Goal: Information Seeking & Learning: Learn about a topic

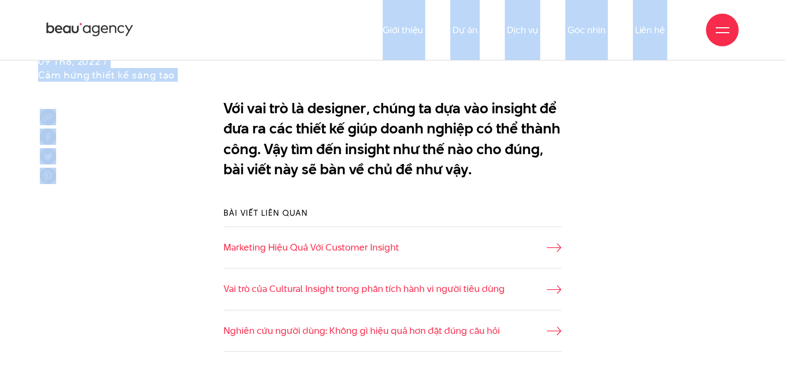
scroll to position [574, 0]
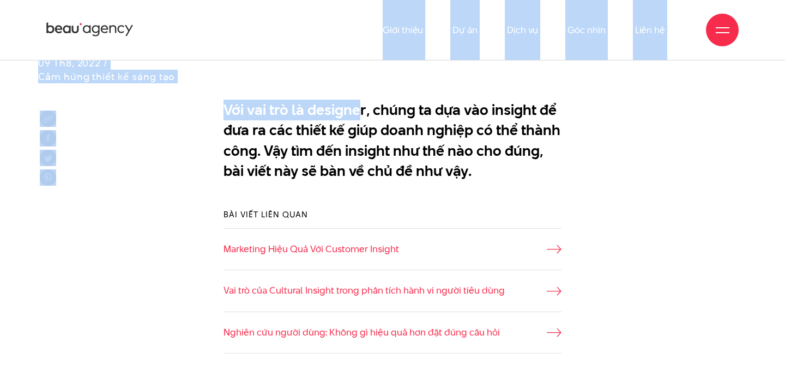
drag, startPoint x: 268, startPoint y: 48, endPoint x: 355, endPoint y: 108, distance: 105.7
click at [352, 108] on p "Với vai trò là designer, chúng ta dựa vào insight để đưa ra các thiết kế giúp d…" at bounding box center [392, 141] width 338 height 82
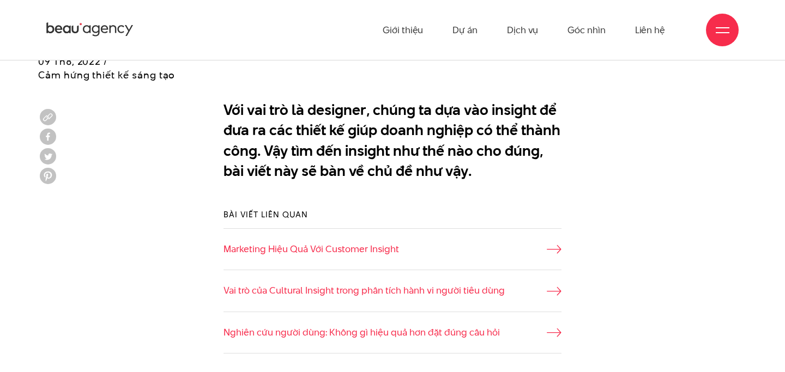
click at [352, 108] on p "Với vai trò là designer, chúng ta dựa vào insight để đưa ra các thiết kế giúp d…" at bounding box center [392, 141] width 338 height 82
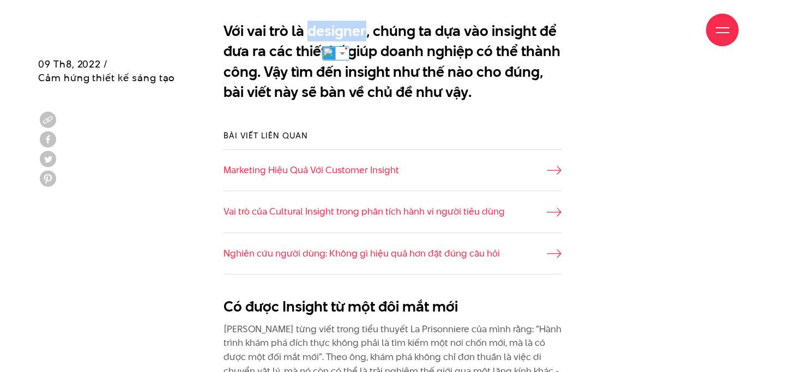
scroll to position [660, 0]
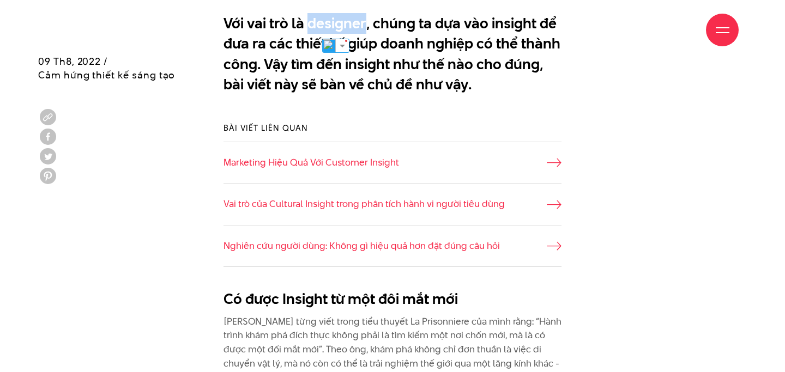
click at [435, 74] on p "Với vai trò là designer, chúng ta dựa vào insight để đưa ra các thiết kế giúp d…" at bounding box center [392, 54] width 338 height 82
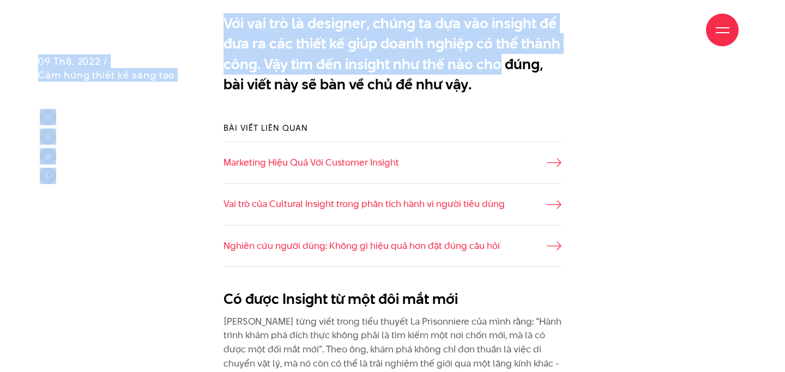
drag, startPoint x: 441, startPoint y: 65, endPoint x: 336, endPoint y: 52, distance: 106.0
click at [442, 80] on p "Với vai trò là designer, chúng ta dựa vào insight để đưa ra các thiết kế giúp d…" at bounding box center [392, 54] width 338 height 82
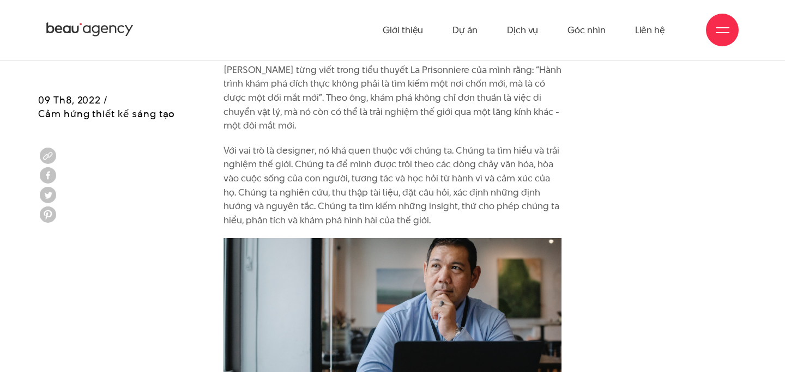
scroll to position [912, 0]
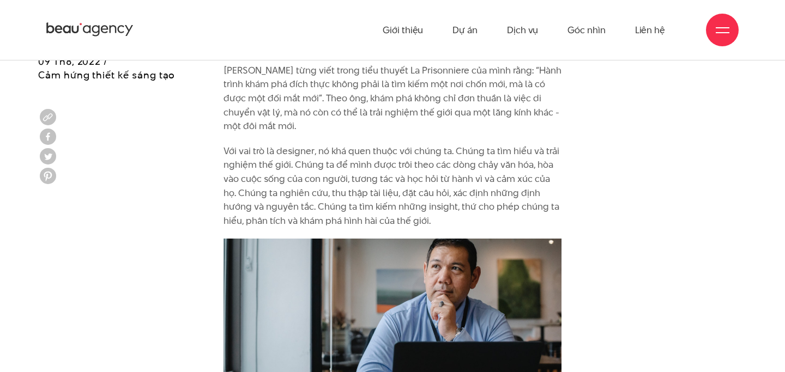
click at [252, 105] on p "[PERSON_NAME] từng viết trong tiểu thuyết La Prisonniere của mình rằng: “Hành t…" at bounding box center [392, 99] width 338 height 70
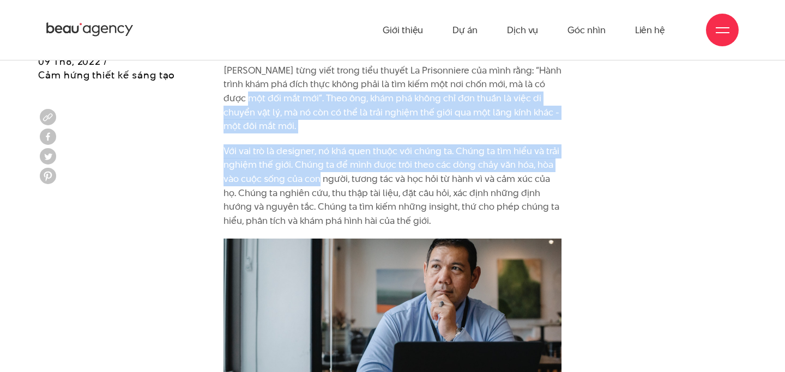
drag, startPoint x: 252, startPoint y: 105, endPoint x: 304, endPoint y: 174, distance: 86.3
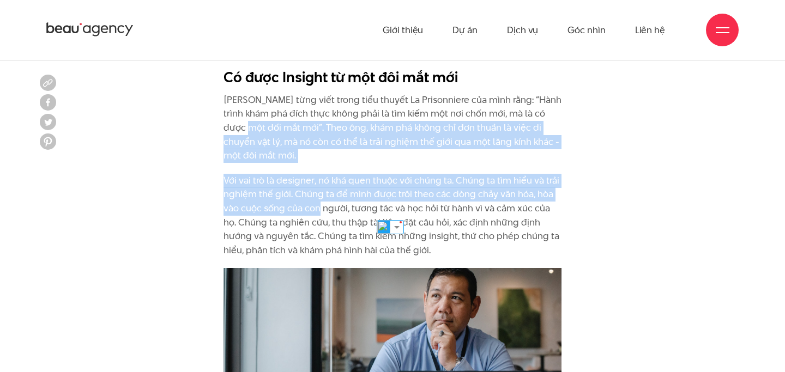
scroll to position [846, 0]
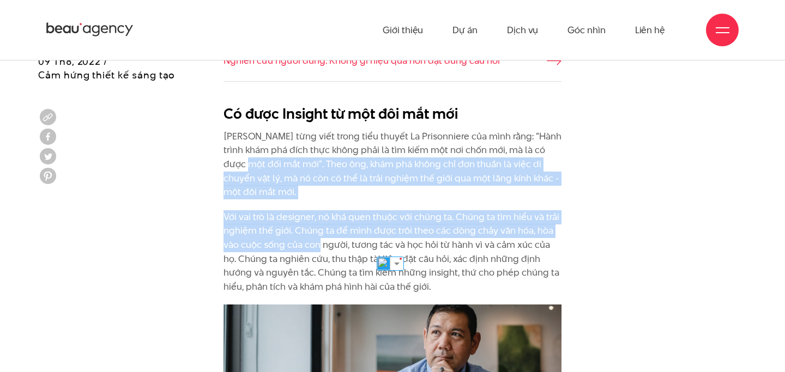
click at [294, 116] on h2 "Có được Insight từ một đôi mắt mới" at bounding box center [392, 114] width 338 height 21
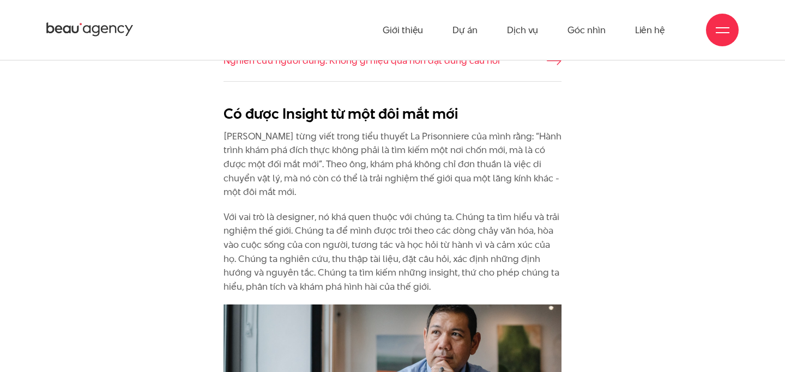
scroll to position [0, 0]
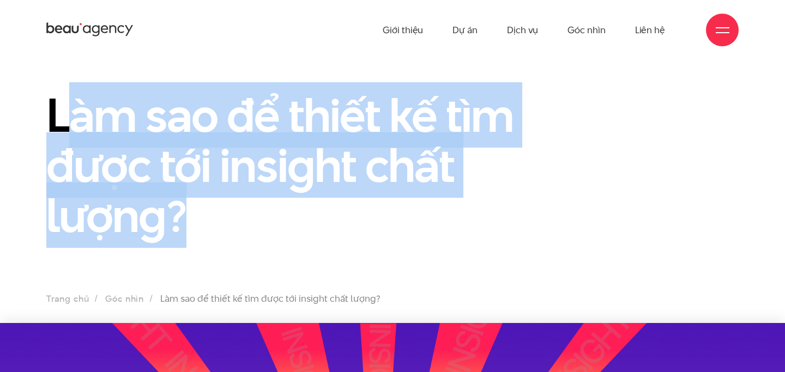
drag, startPoint x: 63, startPoint y: 110, endPoint x: 194, endPoint y: 213, distance: 166.9
click at [196, 214] on h1 "Làm sao để thiết kế tìm được tới insight chất lượng?" at bounding box center [303, 165] width 515 height 150
click at [194, 213] on h1 "Làm sao để thiết kế tìm được tới insight chất lượng?" at bounding box center [303, 165] width 515 height 150
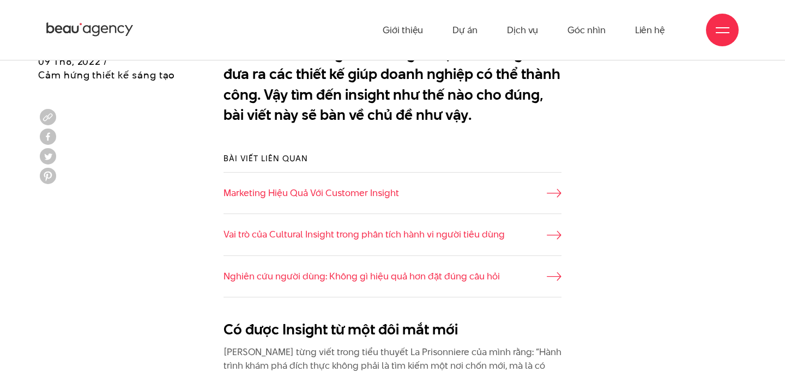
scroll to position [624, 0]
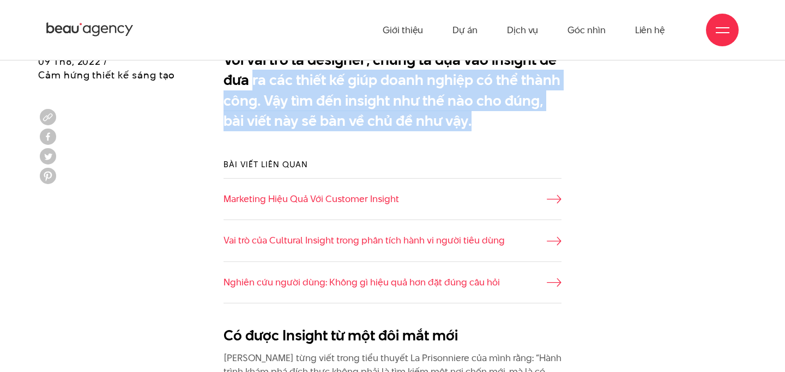
drag, startPoint x: 253, startPoint y: 89, endPoint x: 424, endPoint y: 135, distance: 176.6
click at [424, 135] on div "Với vai trò là designer, chúng ta dựa vào insight để đưa ra các thiết kế giúp d…" at bounding box center [392, 93] width 354 height 98
click at [482, 116] on p "Với vai trò là designer, chúng ta dựa vào insight để đưa ra các thiết kế giúp d…" at bounding box center [392, 91] width 338 height 82
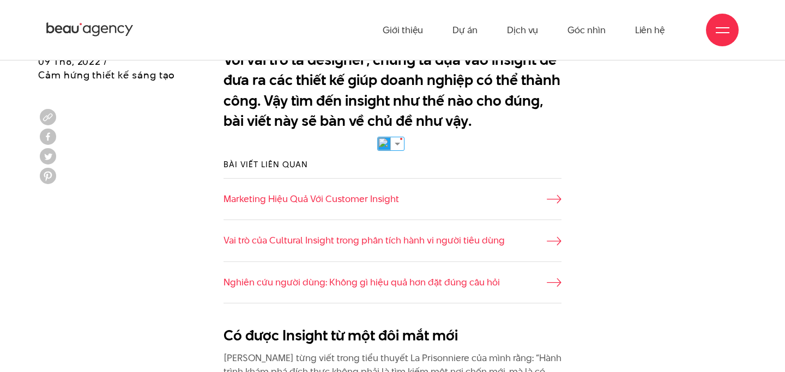
click at [482, 116] on p "Với vai trò là designer, chúng ta dựa vào insight để đưa ra các thiết kế giúp d…" at bounding box center [392, 91] width 338 height 82
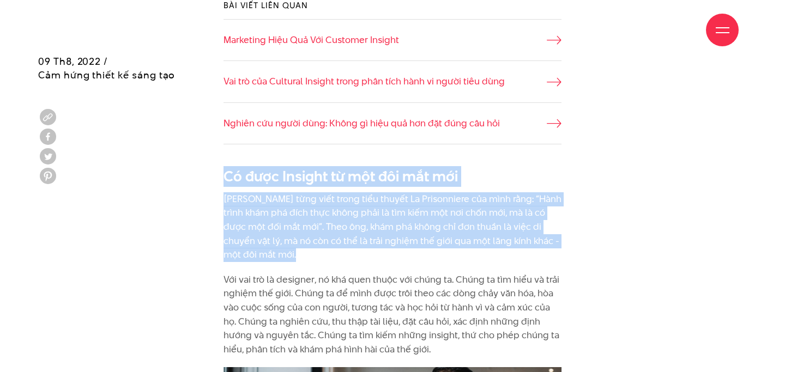
drag, startPoint x: 308, startPoint y: 169, endPoint x: 379, endPoint y: 274, distance: 126.0
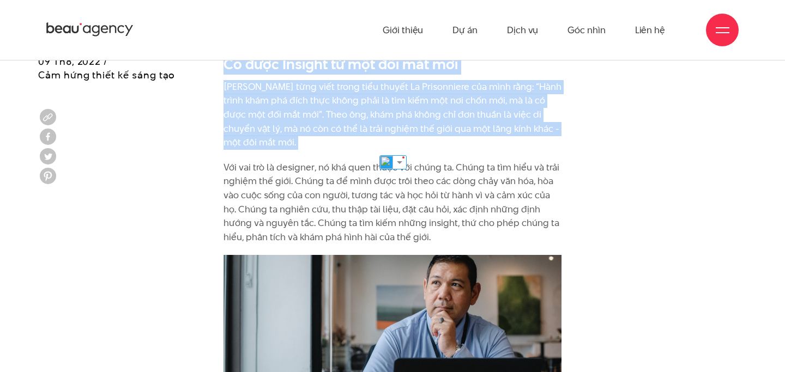
scroll to position [882, 0]
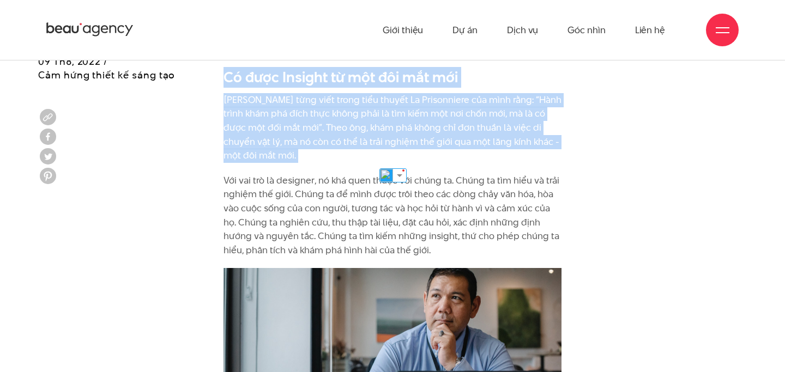
click at [255, 149] on p "[PERSON_NAME] từng viết trong tiểu thuyết La Prisonniere của mình rằng: “Hành t…" at bounding box center [392, 128] width 338 height 70
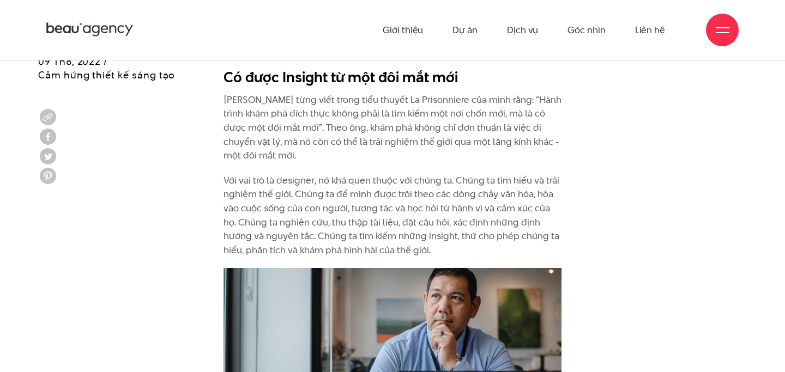
click at [255, 149] on p "[PERSON_NAME] từng viết trong tiểu thuyết La Prisonniere của mình rằng: “Hành t…" at bounding box center [392, 128] width 338 height 70
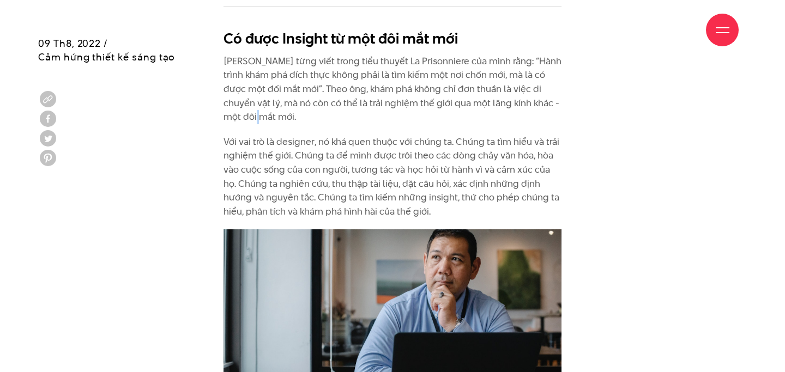
scroll to position [929, 0]
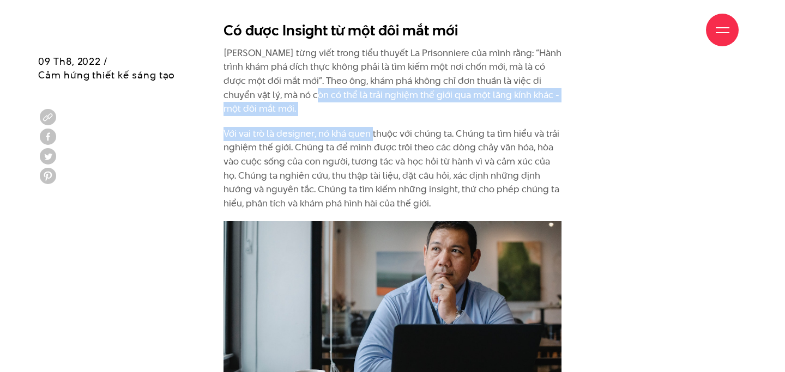
drag, startPoint x: 371, startPoint y: 135, endPoint x: 317, endPoint y: 87, distance: 72.2
click at [317, 87] on p "[PERSON_NAME] từng viết trong tiểu thuyết La Prisonniere của mình rằng: “Hành t…" at bounding box center [392, 81] width 338 height 70
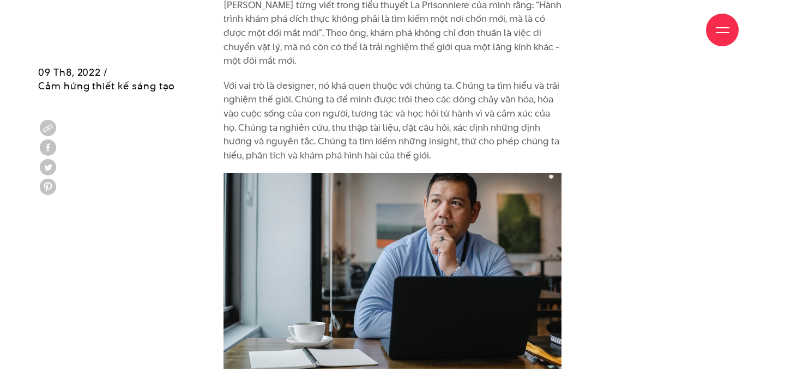
scroll to position [997, 0]
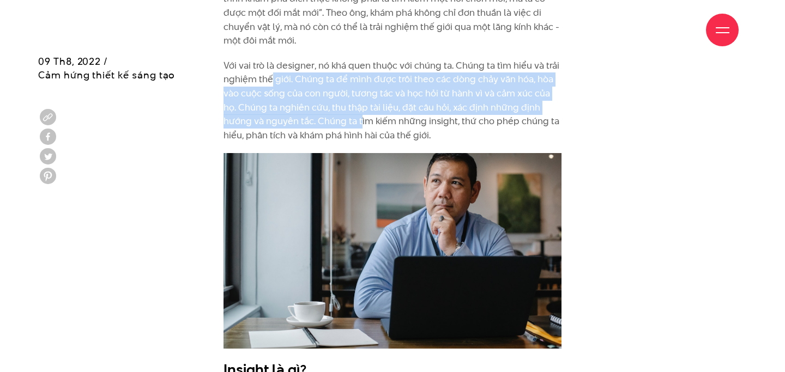
drag, startPoint x: 270, startPoint y: 85, endPoint x: 373, endPoint y: 140, distance: 116.8
click at [373, 140] on p "Với vai trò là designer, nó khá quen thuộc với chúng ta. Chúng ta tìm hiểu và t…" at bounding box center [392, 101] width 338 height 84
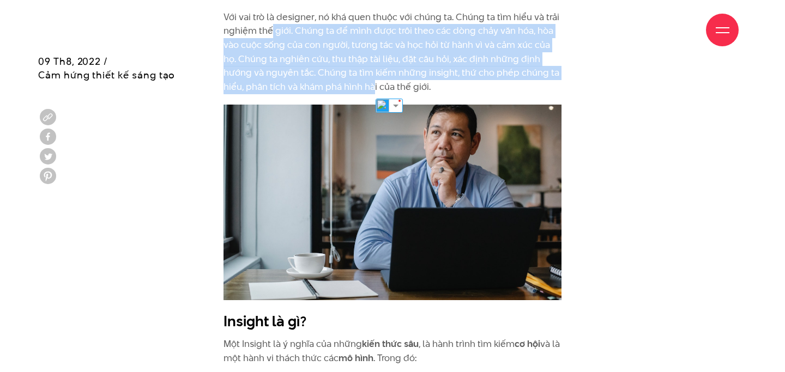
scroll to position [1047, 0]
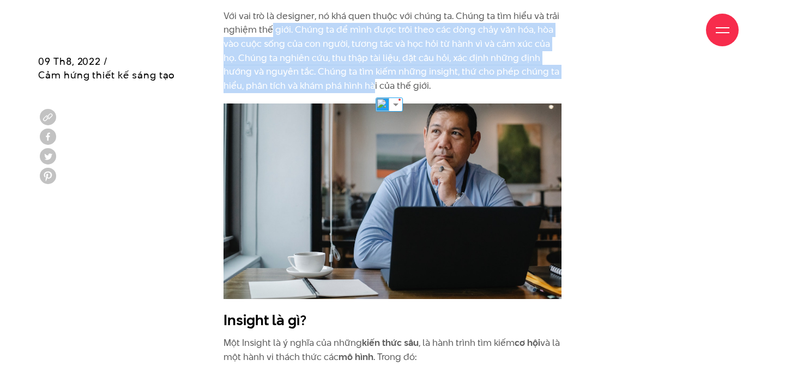
click at [414, 39] on div "Giới thiệu Dự án Dịch vụ Góc nhìn Liên hệ" at bounding box center [392, 30] width 692 height 60
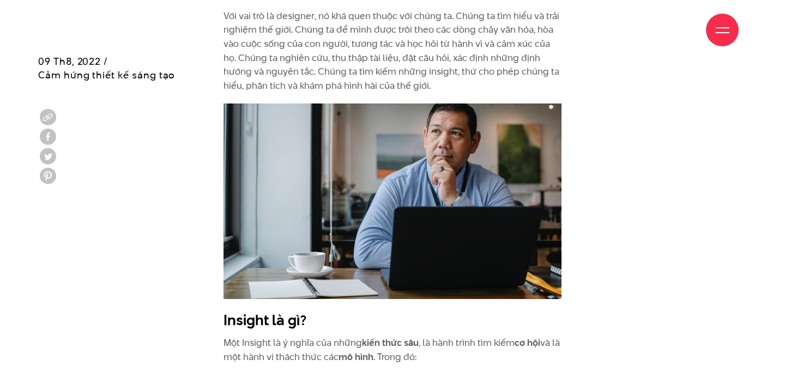
click at [414, 39] on div "Giới thiệu Dự án Dịch vụ Góc nhìn Liên hệ" at bounding box center [392, 30] width 692 height 60
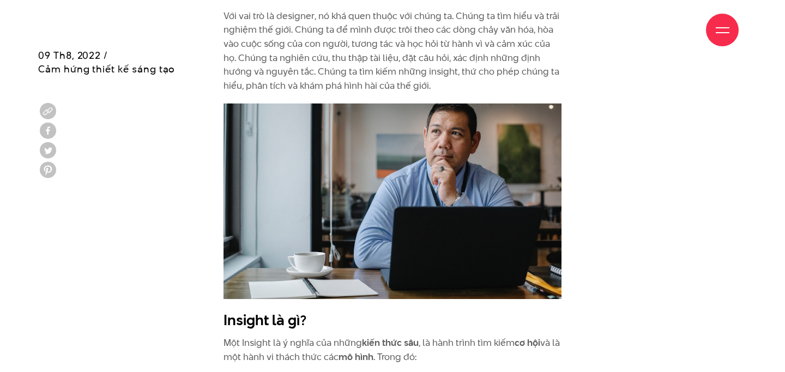
scroll to position [1040, 0]
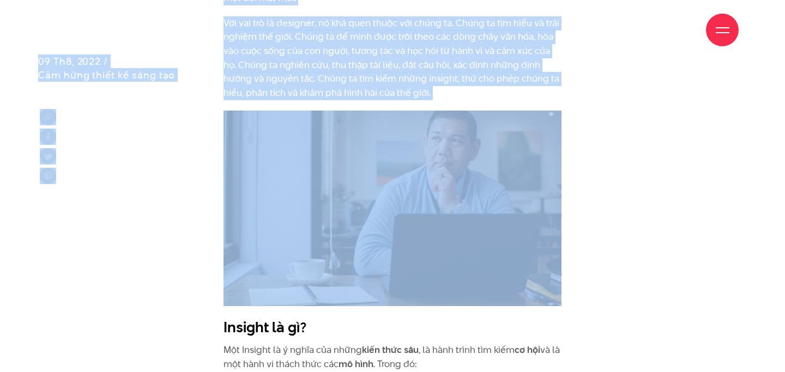
drag, startPoint x: 436, startPoint y: 39, endPoint x: 486, endPoint y: 68, distance: 58.1
click at [486, 68] on p "Với vai trò là designer, nó khá quen thuộc với chúng ta. Chúng ta tìm hiểu và t…" at bounding box center [392, 58] width 338 height 84
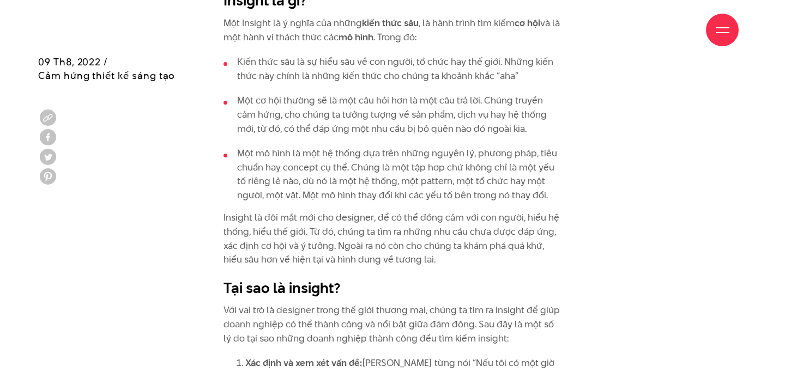
scroll to position [1367, 0]
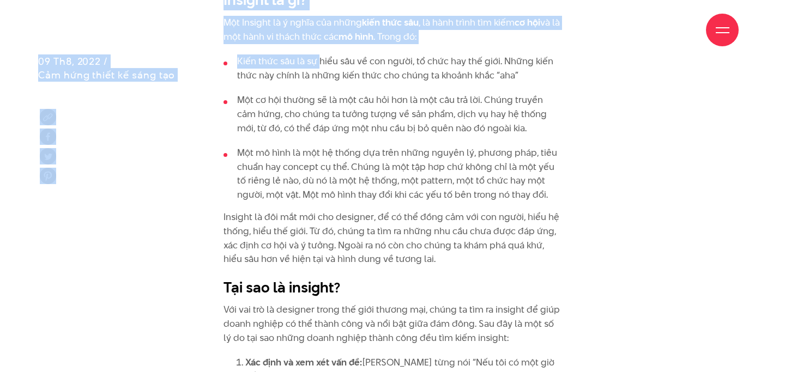
drag, startPoint x: 246, startPoint y: 20, endPoint x: 316, endPoint y: 60, distance: 80.8
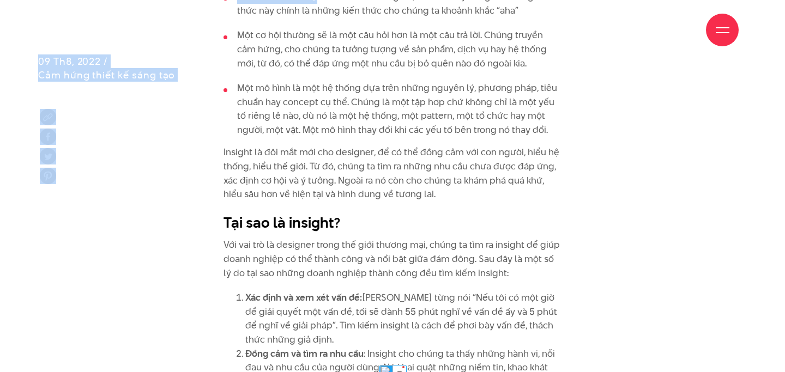
scroll to position [1421, 0]
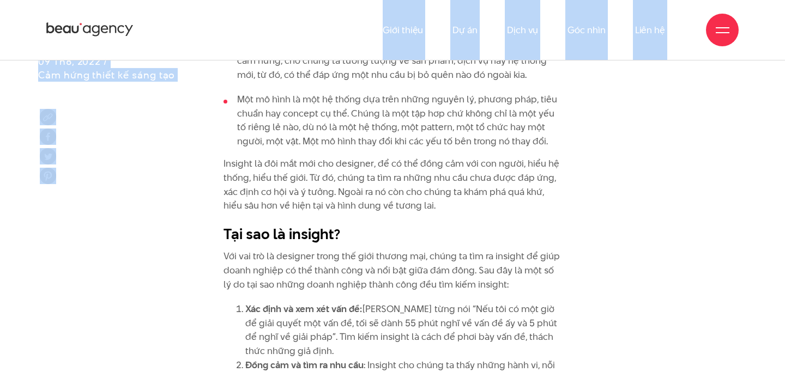
click at [345, 74] on li "Một cơ hội thường sẽ là một câu hỏi hơn là một câu trả lời. Chúng truyền cảm hứ…" at bounding box center [392, 61] width 338 height 42
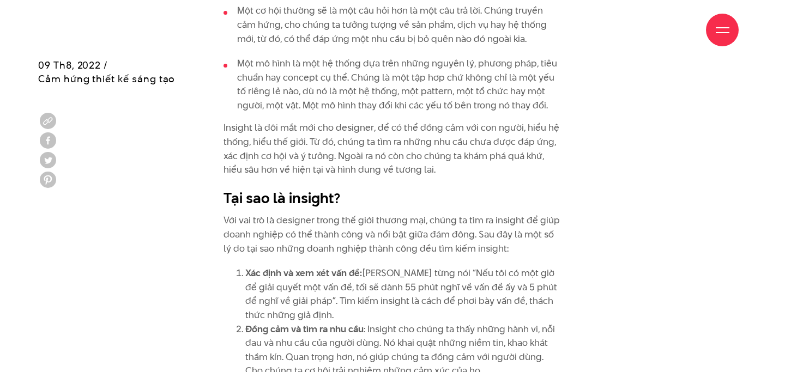
scroll to position [1461, 0]
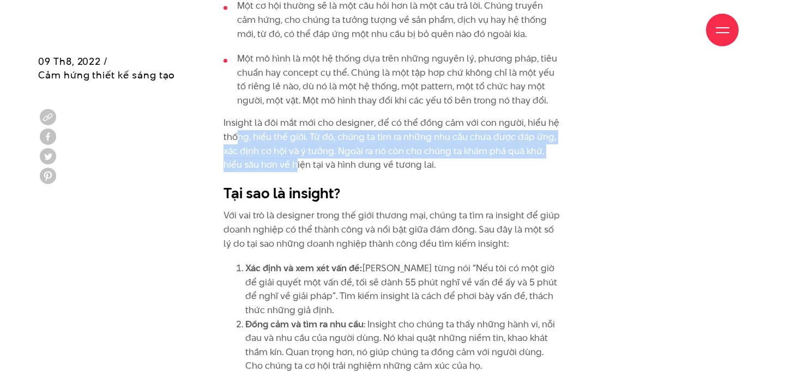
drag, startPoint x: 241, startPoint y: 134, endPoint x: 295, endPoint y: 163, distance: 61.7
click at [296, 163] on p "Insight là đôi mắt mới cho designer, để có thể đồng cảm với con người, hiểu hệ …" at bounding box center [392, 144] width 338 height 56
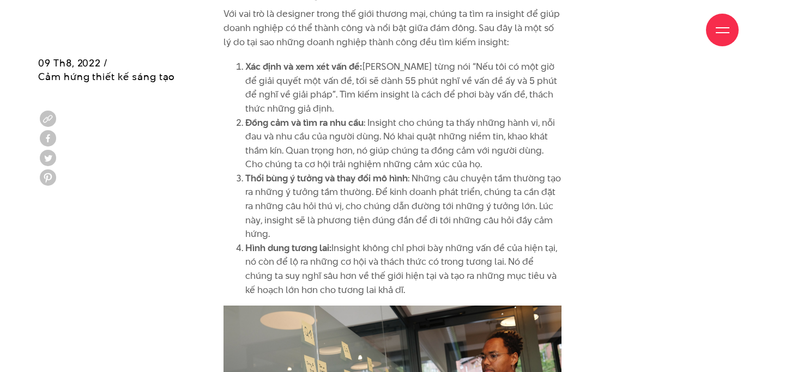
scroll to position [1666, 0]
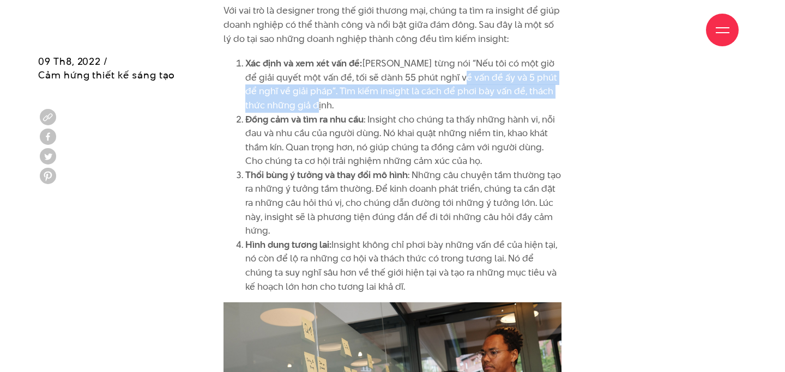
drag, startPoint x: 448, startPoint y: 71, endPoint x: 491, endPoint y: 92, distance: 47.8
click at [488, 102] on li "Xác định và xem xét vấn đề: [PERSON_NAME] từng nói “Nếu tôi có một giờ để giải …" at bounding box center [403, 85] width 316 height 56
click at [496, 90] on li "Xác định và xem xét vấn đề: [PERSON_NAME] từng nói “Nếu tôi có một giờ để giải …" at bounding box center [403, 85] width 316 height 56
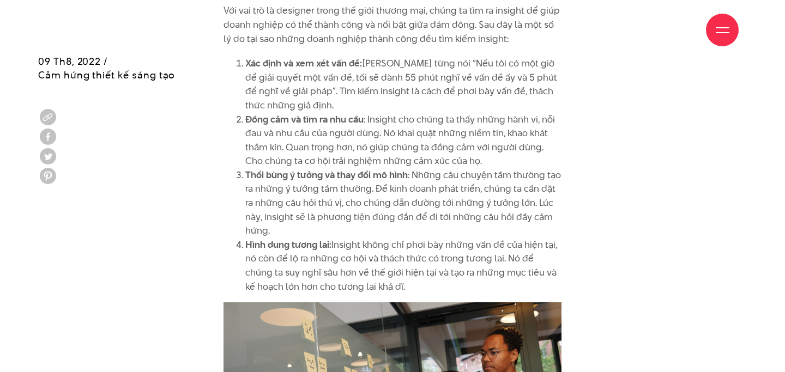
click at [496, 90] on li "Xác định và xem xét vấn đề: [PERSON_NAME] từng nói “Nếu tôi có một giờ để giải …" at bounding box center [403, 85] width 316 height 56
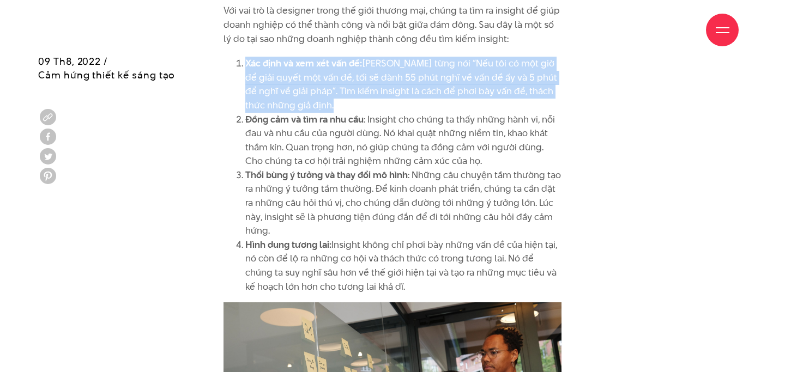
click at [427, 85] on li "Xác định và xem xét vấn đề: [PERSON_NAME] từng nói “Nếu tôi có một giờ để giải …" at bounding box center [403, 85] width 316 height 56
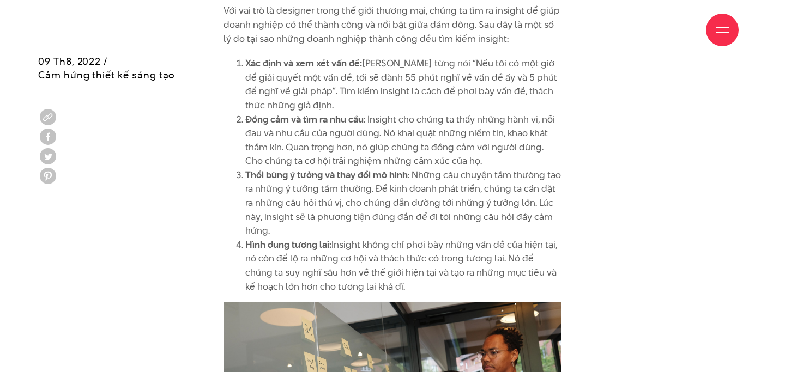
click at [427, 85] on li "Xác định và xem xét vấn đề: [PERSON_NAME] từng nói “Nếu tôi có một giờ để giải …" at bounding box center [403, 85] width 316 height 56
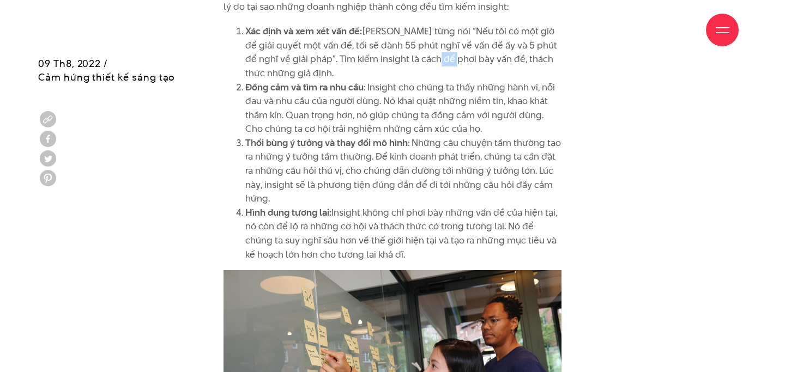
scroll to position [1703, 0]
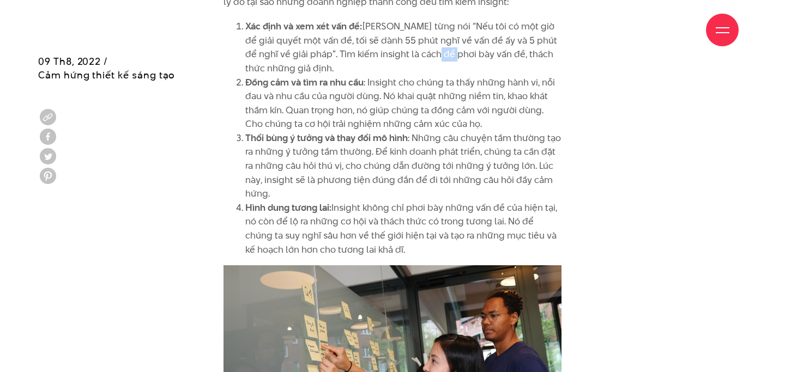
click at [357, 65] on li "Xác định và xem xét vấn đề: [PERSON_NAME] từng nói “Nếu tôi có một giờ để giải …" at bounding box center [403, 48] width 316 height 56
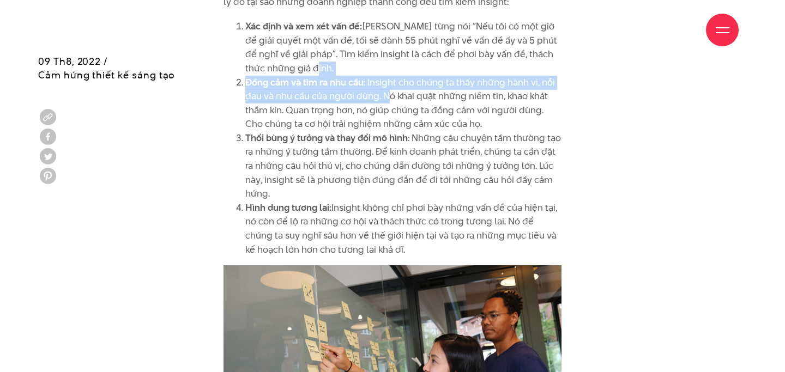
drag, startPoint x: 356, startPoint y: 65, endPoint x: 391, endPoint y: 101, distance: 50.9
click at [391, 101] on ol "Xác định và xem xét vấn đề: [PERSON_NAME] từng nói “Nếu tôi có một giờ để giải …" at bounding box center [392, 138] width 338 height 237
click at [359, 83] on strong "Đồng cảm và tìm ra nhu cầu" at bounding box center [304, 82] width 118 height 13
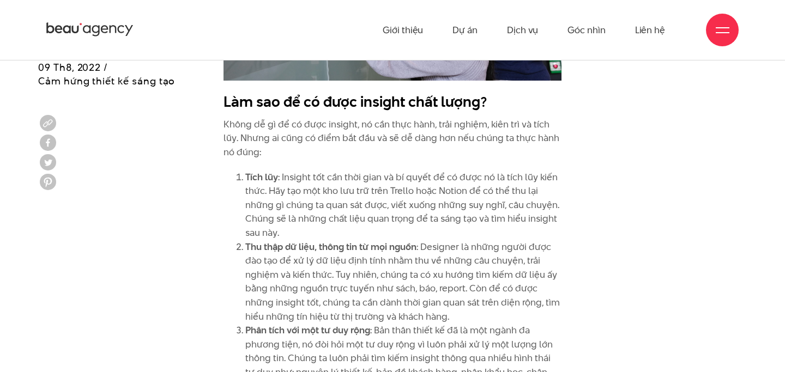
scroll to position [2079, 0]
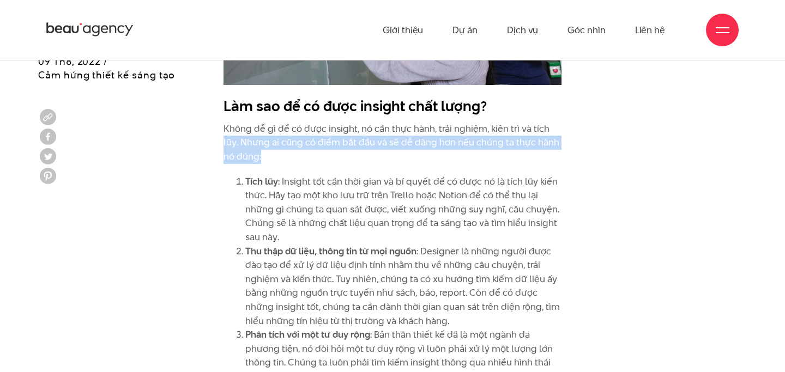
drag, startPoint x: 213, startPoint y: 136, endPoint x: 281, endPoint y: 163, distance: 73.9
click at [311, 128] on p "Không dễ gì để có được insight, nó cần thực hành, trải nghiệm, kiên trì và tích…" at bounding box center [392, 143] width 338 height 42
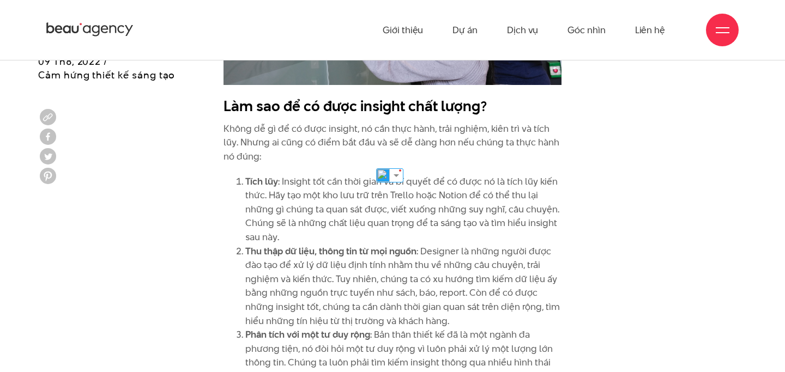
click at [311, 128] on p "Không dễ gì để có được insight, nó cần thực hành, trải nghiệm, kiên trì và tích…" at bounding box center [392, 143] width 338 height 42
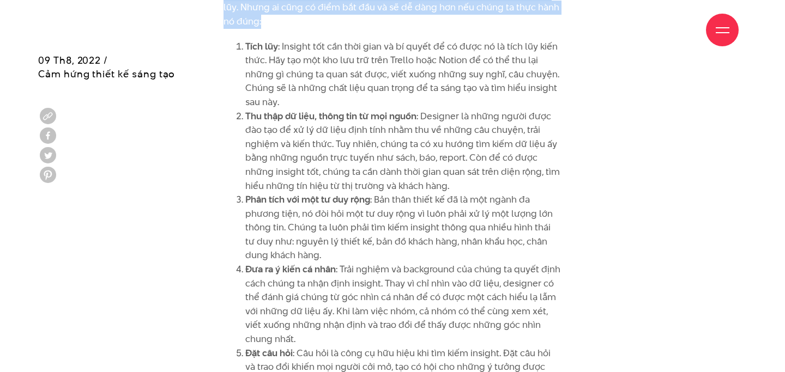
scroll to position [2216, 0]
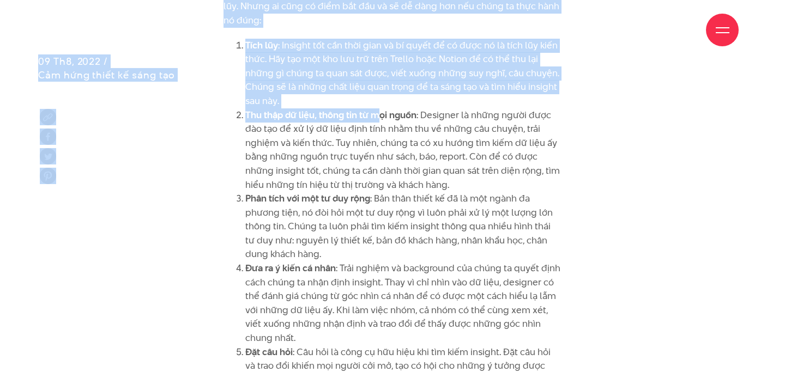
drag, startPoint x: 288, startPoint y: 41, endPoint x: 378, endPoint y: 122, distance: 121.1
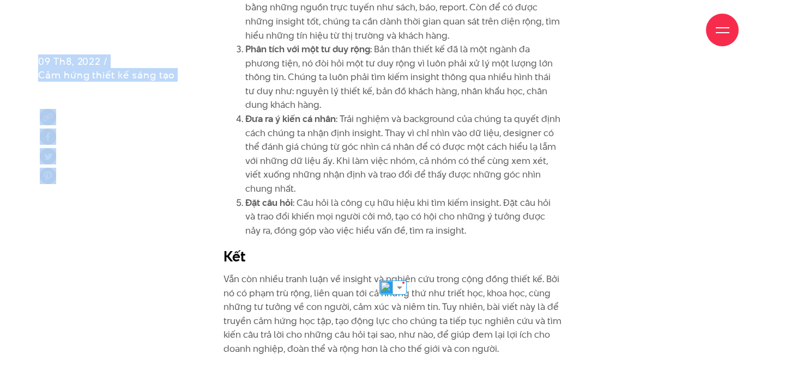
click at [365, 105] on li "Phân tích với một tư duy rộng : Bản thân thiết kế đã là một ngành đa phương tiệ…" at bounding box center [403, 78] width 316 height 70
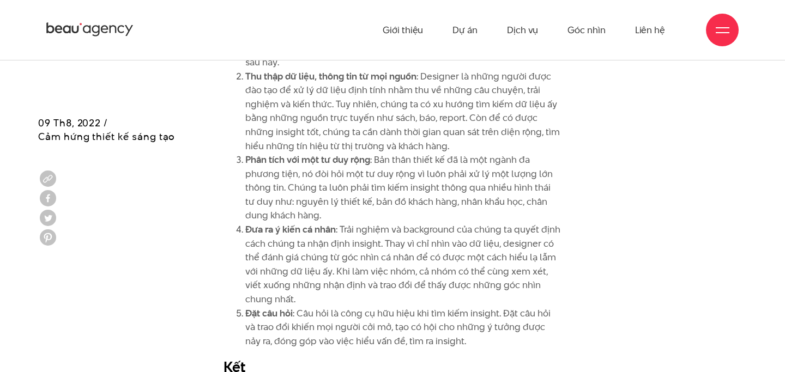
scroll to position [2255, 0]
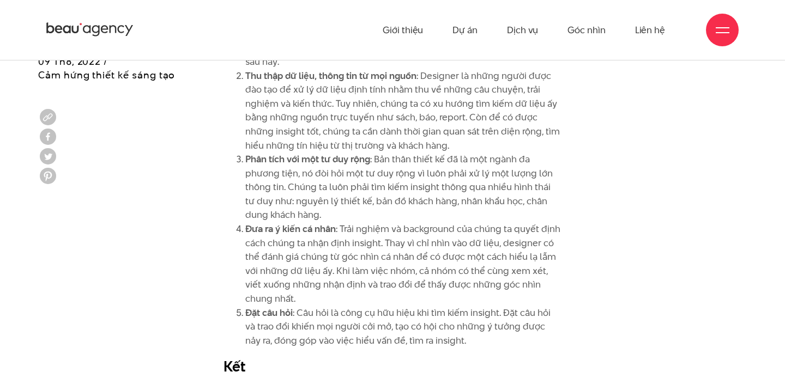
click at [266, 102] on li "Thu thập dữ liệu, thông tin từ mọi nguồn : Designer là những người được đào tạo…" at bounding box center [403, 111] width 316 height 84
drag, startPoint x: 258, startPoint y: 76, endPoint x: 336, endPoint y: 136, distance: 98.2
click at [336, 136] on li "Thu thập dữ liệu, thông tin từ mọi nguồn : Designer là những người được đào tạo…" at bounding box center [403, 111] width 316 height 84
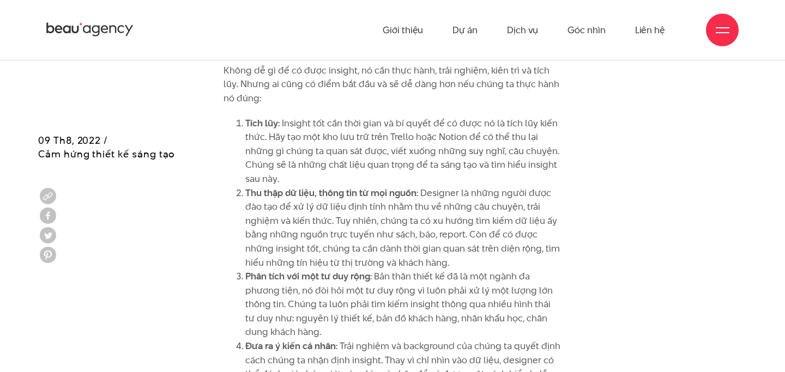
scroll to position [2137, 0]
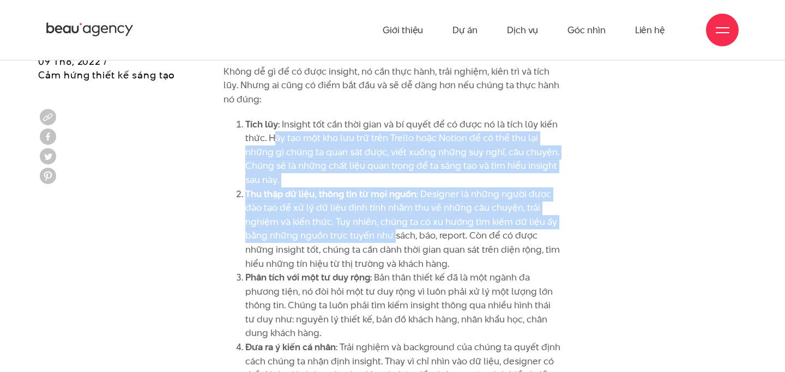
drag, startPoint x: 272, startPoint y: 139, endPoint x: 391, endPoint y: 233, distance: 151.7
click at [392, 233] on ol "Tích lũy : Insight tốt cần thời gian và bí quyết để có được nó là tích lũy kiến…" at bounding box center [392, 292] width 338 height 349
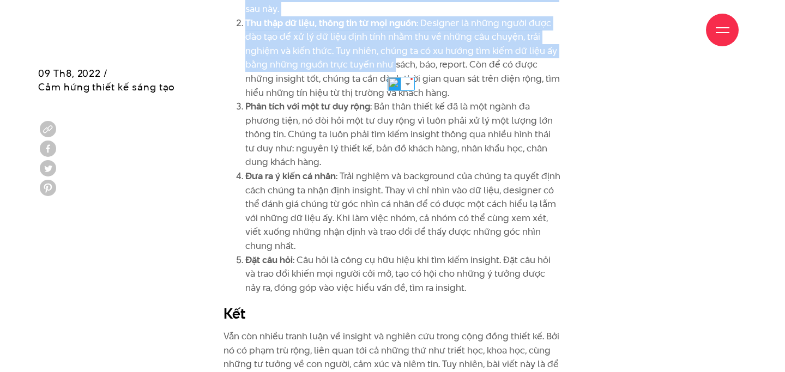
scroll to position [2320, 0]
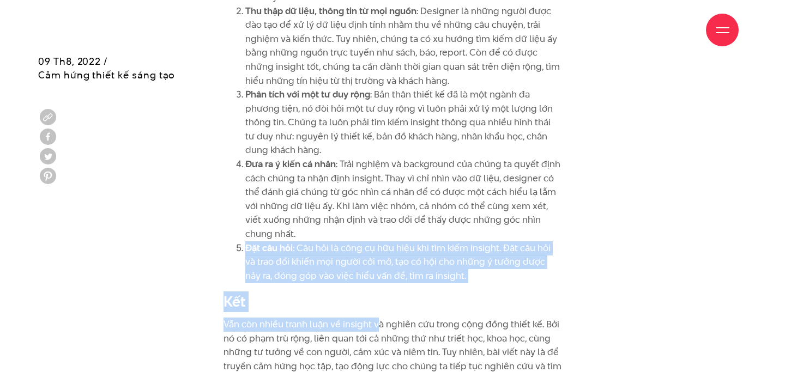
drag, startPoint x: 288, startPoint y: 239, endPoint x: 375, endPoint y: 318, distance: 117.3
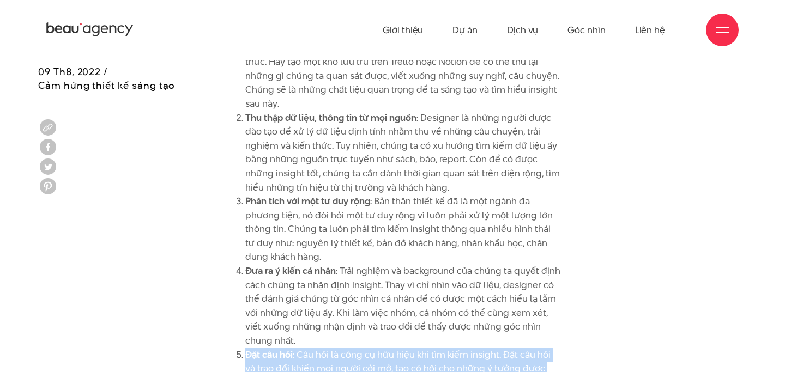
scroll to position [2174, 0]
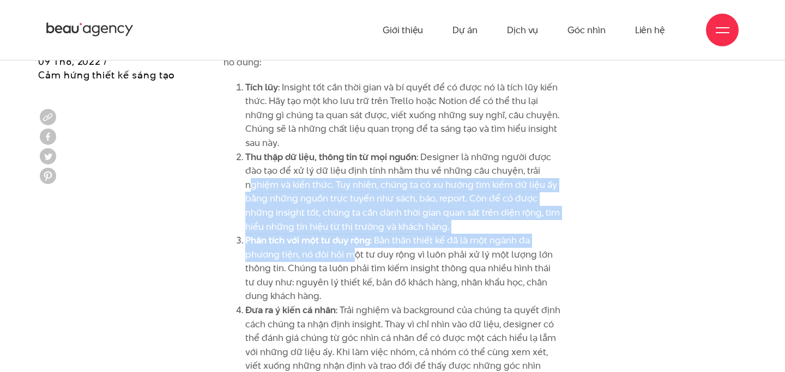
drag, startPoint x: 251, startPoint y: 183, endPoint x: 355, endPoint y: 263, distance: 131.0
click at [355, 263] on ol "Tích lũy : Insight tốt cần thời gian và bí quyết để có được nó là tích lũy kiến…" at bounding box center [392, 255] width 338 height 349
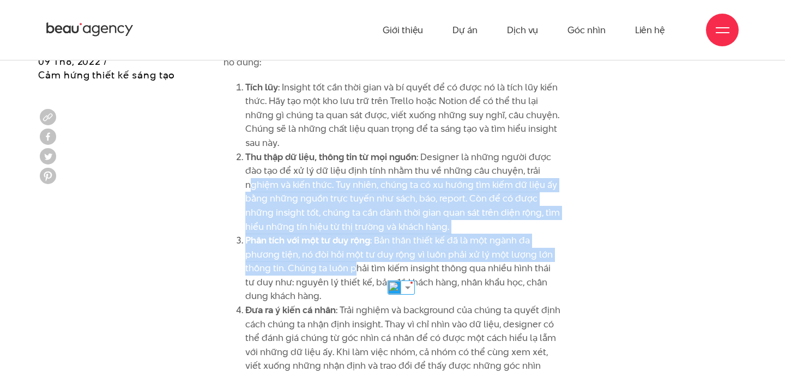
click at [434, 162] on li "Thu thập dữ liệu, thông tin từ mọi nguồn : Designer là những người được đào tạo…" at bounding box center [403, 192] width 316 height 84
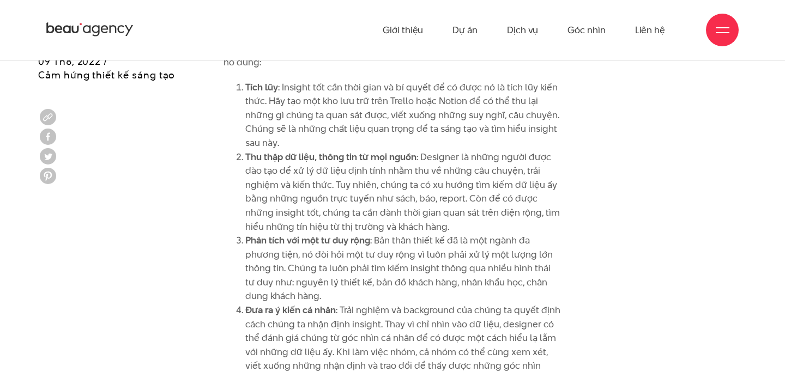
click at [434, 162] on li "Thu thập dữ liệu, thông tin từ mọi nguồn : Designer là những người được đào tạo…" at bounding box center [403, 192] width 316 height 84
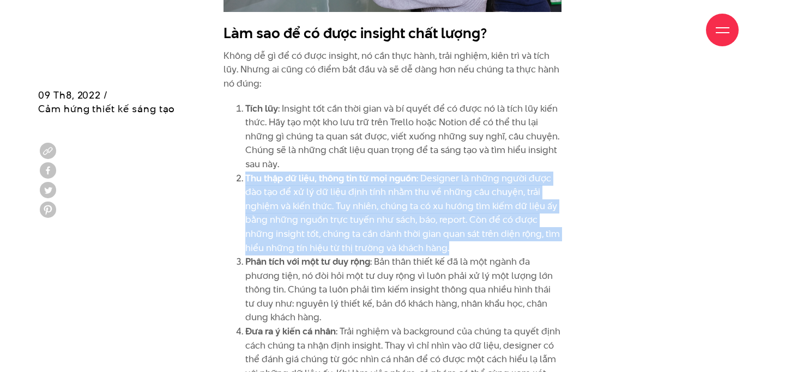
scroll to position [2143, 0]
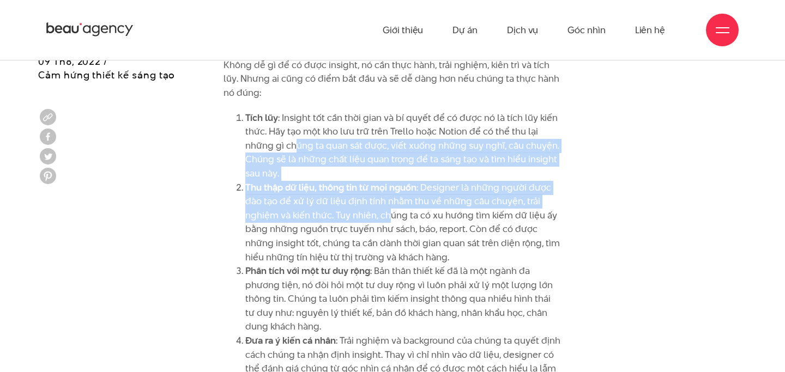
drag, startPoint x: 295, startPoint y: 140, endPoint x: 390, endPoint y: 210, distance: 118.0
click at [390, 210] on ol "Tích lũy : Insight tốt cần thời gian và bí quyết để có được nó là tích lũy kiến…" at bounding box center [392, 285] width 338 height 349
click at [386, 185] on strong "Thu thập dữ liệu, thông tin từ mọi nguồn" at bounding box center [330, 187] width 171 height 13
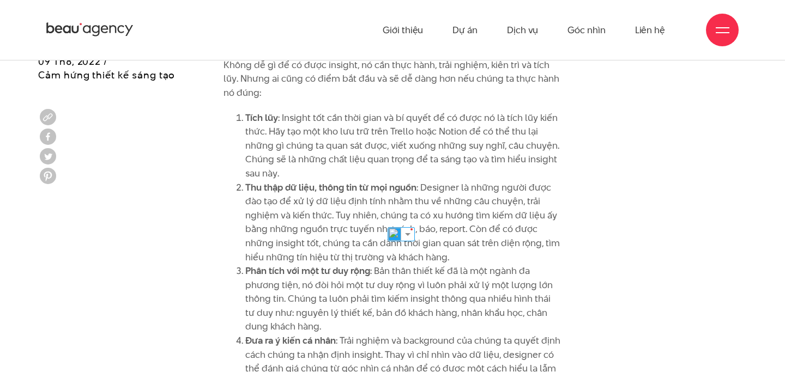
click at [386, 185] on strong "Thu thập dữ liệu, thông tin từ mọi nguồn" at bounding box center [330, 187] width 171 height 13
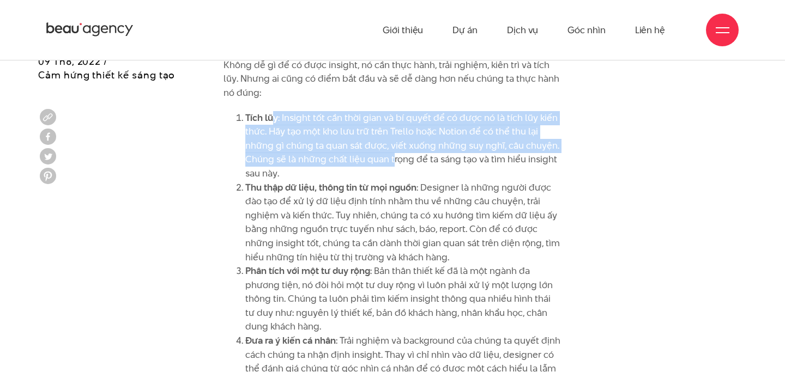
drag, startPoint x: 273, startPoint y: 112, endPoint x: 393, endPoint y: 166, distance: 132.0
click at [393, 166] on li "Tích lũy : Insight tốt cần thời gian và bí quyết để có được nó là tích lũy kiến…" at bounding box center [403, 146] width 316 height 70
click at [353, 138] on li "Tích lũy : Insight tốt cần thời gian và bí quyết để có được nó là tích lũy kiến…" at bounding box center [403, 146] width 316 height 70
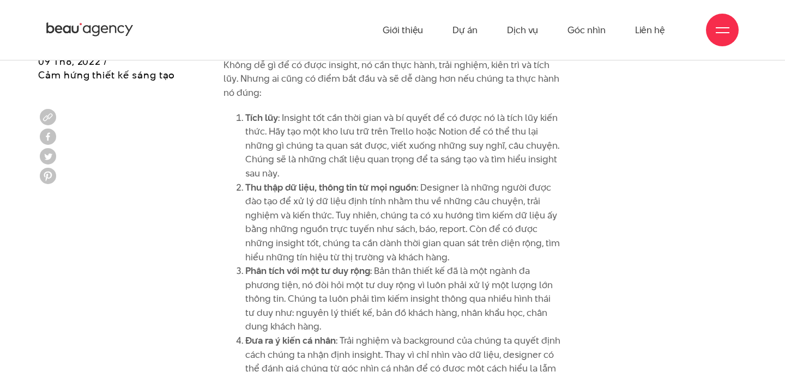
click at [353, 138] on li "Tích lũy : Insight tốt cần thời gian và bí quyết để có được nó là tích lũy kiến…" at bounding box center [403, 146] width 316 height 70
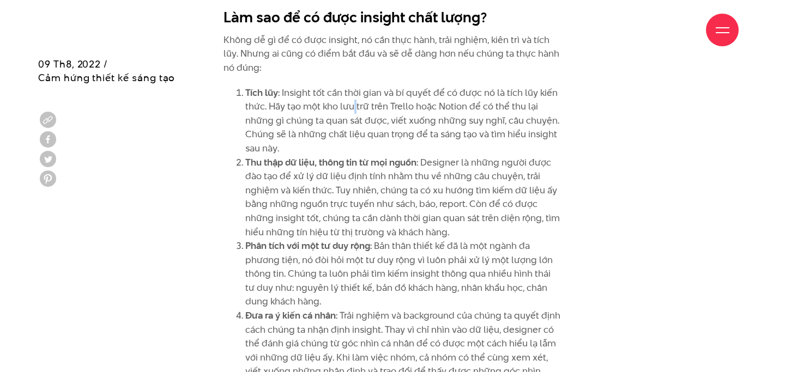
scroll to position [2172, 0]
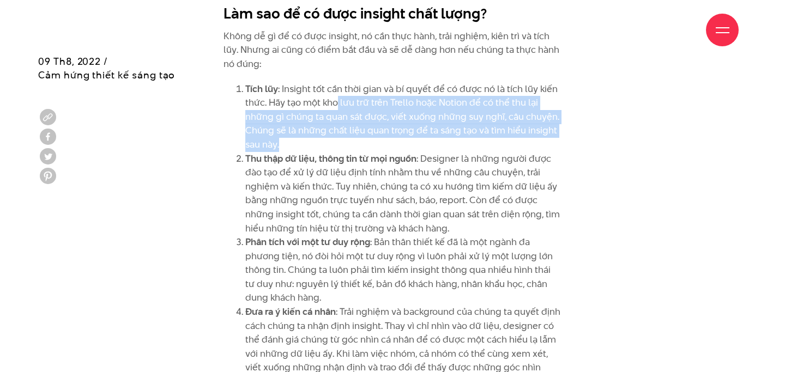
drag, startPoint x: 337, startPoint y: 107, endPoint x: 408, endPoint y: 150, distance: 83.2
click at [408, 150] on li "Tích lũy : Insight tốt cần thời gian và bí quyết để có được nó là tích lũy kiến…" at bounding box center [403, 117] width 316 height 70
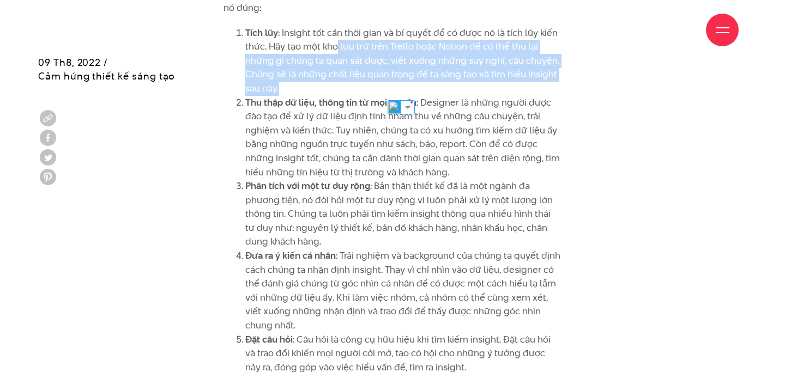
scroll to position [2229, 0]
click at [460, 120] on li "Thu thập dữ liệu, thông tin từ mọi nguồn : Designer là những người được đào tạo…" at bounding box center [403, 137] width 316 height 84
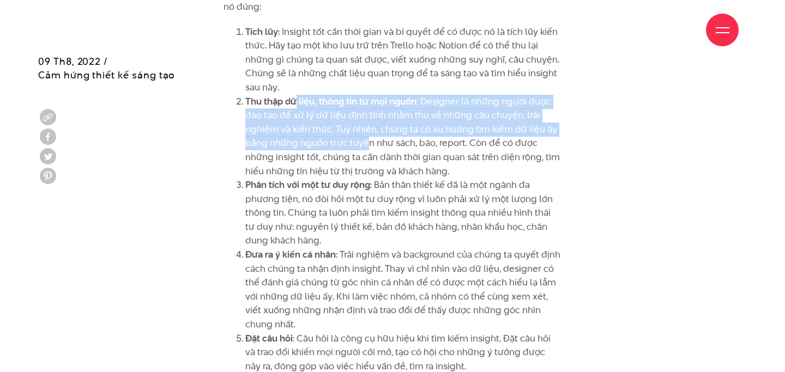
drag, startPoint x: 296, startPoint y: 101, endPoint x: 366, endPoint y: 148, distance: 83.7
click at [367, 148] on li "Thu thập dữ liệu, thông tin từ mọi nguồn : Designer là những người được đào tạo…" at bounding box center [403, 137] width 316 height 84
click at [397, 119] on li "Thu thập dữ liệu, thông tin từ mọi nguồn : Designer là những người được đào tạo…" at bounding box center [403, 137] width 316 height 84
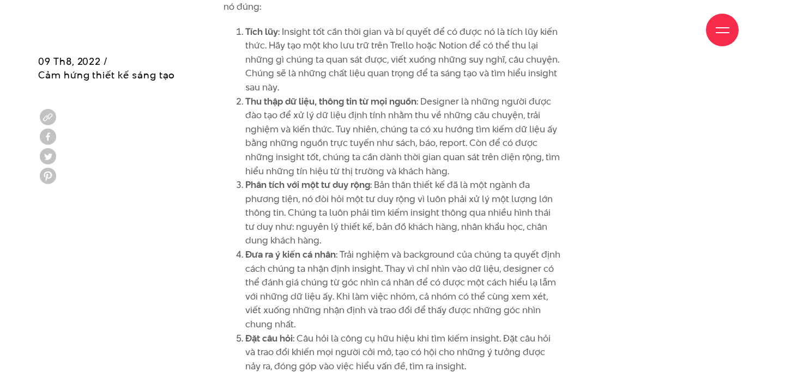
click at [397, 119] on li "Thu thập dữ liệu, thông tin từ mọi nguồn : Designer là những người được đào tạo…" at bounding box center [403, 137] width 316 height 84
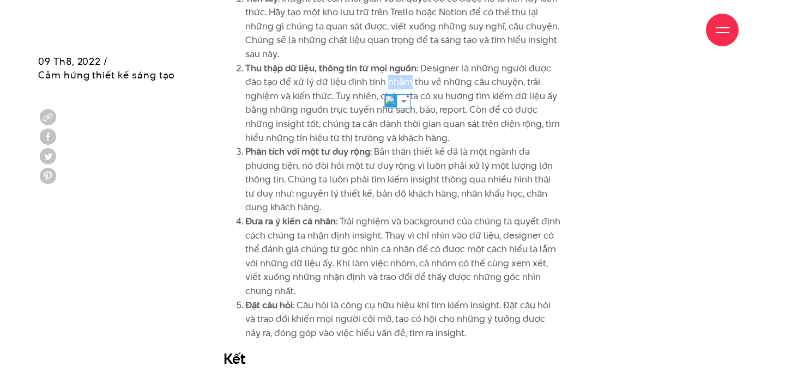
scroll to position [2264, 0]
click at [330, 87] on li "Thu thập dữ liệu, thông tin từ mọi nguồn : Designer là những người được đào tạo…" at bounding box center [403, 102] width 316 height 84
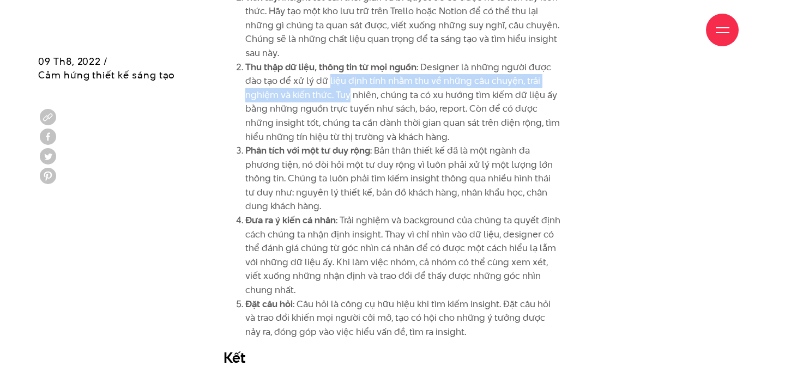
drag, startPoint x: 330, startPoint y: 87, endPoint x: 343, endPoint y: 95, distance: 15.4
click at [343, 95] on li "Thu thập dữ liệu, thông tin từ mọi nguồn : Designer là những người được đào tạo…" at bounding box center [403, 102] width 316 height 84
click at [343, 96] on li "Thu thập dữ liệu, thông tin từ mọi nguồn : Designer là những người được đào tạo…" at bounding box center [403, 102] width 316 height 84
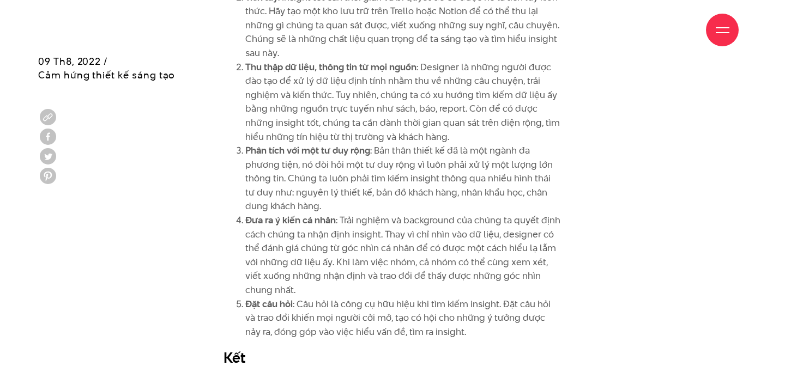
click at [343, 96] on li "Thu thập dữ liệu, thông tin từ mọi nguồn : Designer là những người được đào tạo…" at bounding box center [403, 102] width 316 height 84
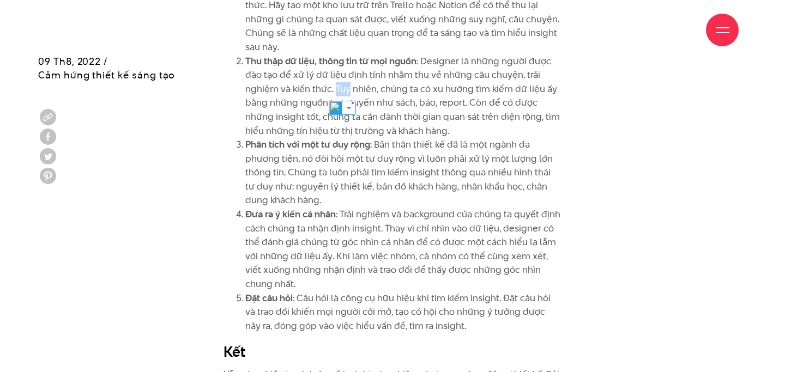
click at [406, 93] on li "Thu thập dữ liệu, thông tin từ mọi nguồn : Designer là những người được đào tạo…" at bounding box center [403, 96] width 316 height 84
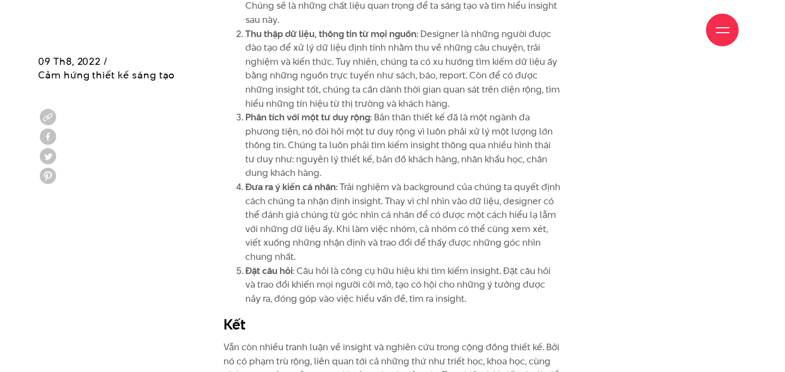
scroll to position [2297, 0]
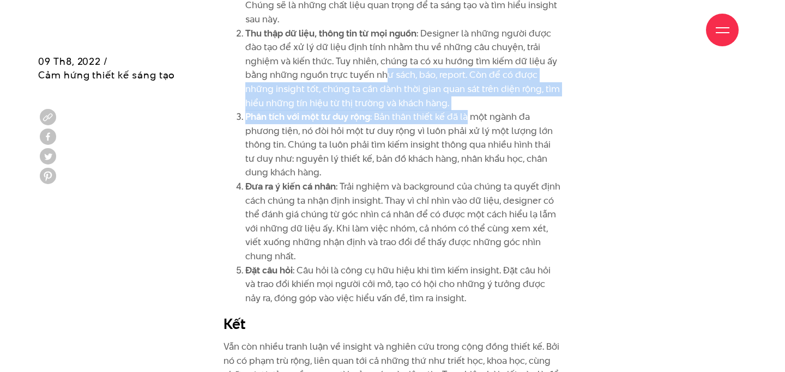
drag, startPoint x: 383, startPoint y: 81, endPoint x: 467, endPoint y: 124, distance: 94.3
click at [467, 124] on ol "Tích lũy : Insight tốt cần thời gian và bí quyết để có được nó là tích lũy kiến…" at bounding box center [392, 131] width 338 height 349
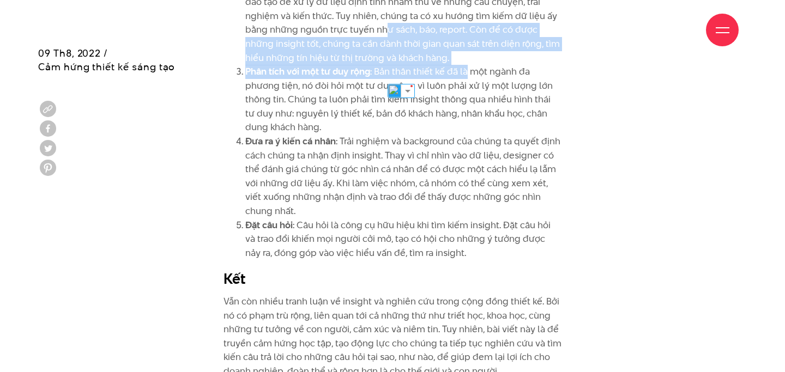
scroll to position [2345, 0]
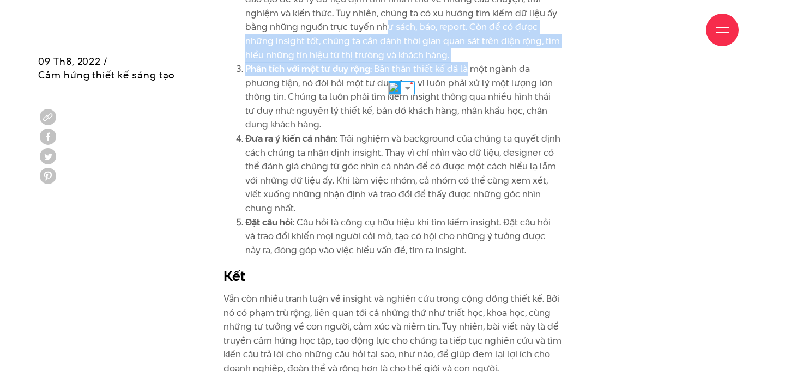
click at [337, 104] on li "Phân tích với một tư duy rộng : Bản thân thiết kế đã là một ngành đa phương tiệ…" at bounding box center [403, 97] width 316 height 70
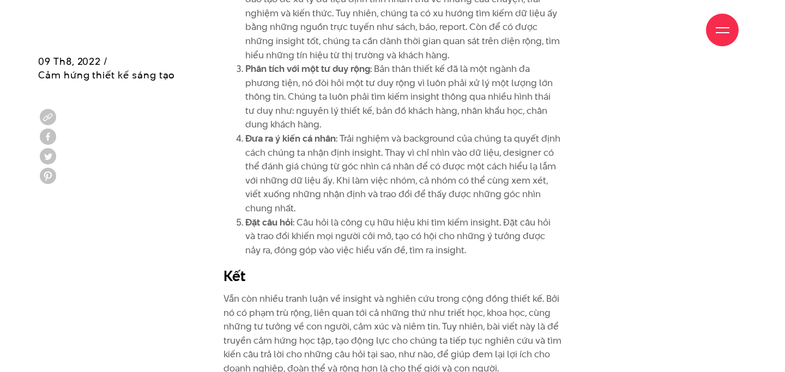
click at [337, 104] on li "Phân tích với một tư duy rộng : Bản thân thiết kế đã là một ngành đa phương tiệ…" at bounding box center [403, 97] width 316 height 70
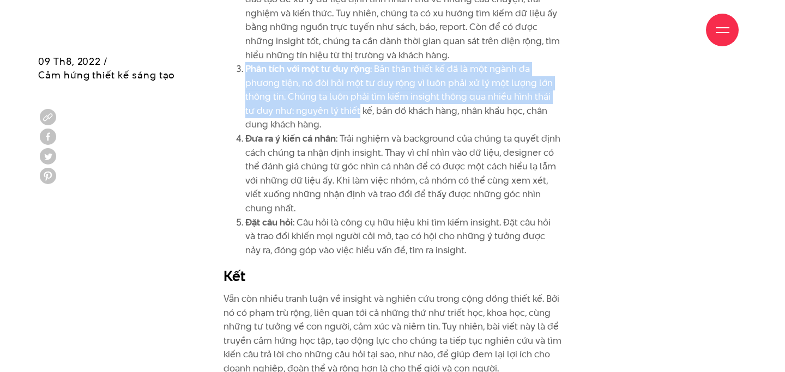
drag, startPoint x: 238, startPoint y: 69, endPoint x: 346, endPoint y: 110, distance: 115.4
click at [347, 111] on li "Phân tích với một tư duy rộng : Bản thân thiết kế đã là một ngành đa phương tiệ…" at bounding box center [403, 97] width 316 height 70
click at [346, 110] on li "Phân tích với một tư duy rộng : Bản thân thiết kế đã là một ngành đa phương tiệ…" at bounding box center [403, 97] width 316 height 70
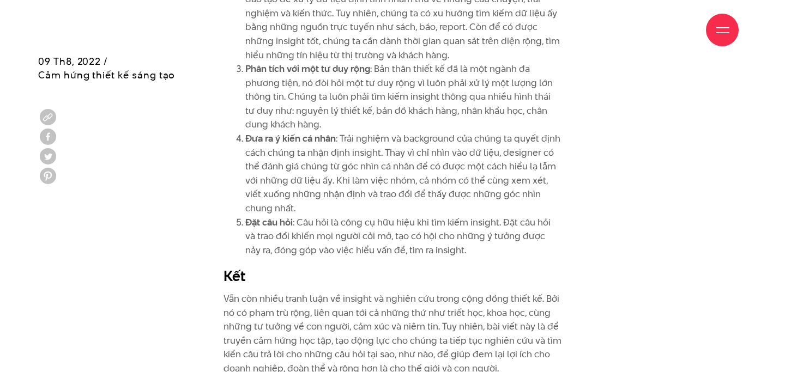
click at [346, 110] on li "Phân tích với một tư duy rộng : Bản thân thiết kế đã là một ngành đa phương tiệ…" at bounding box center [403, 97] width 316 height 70
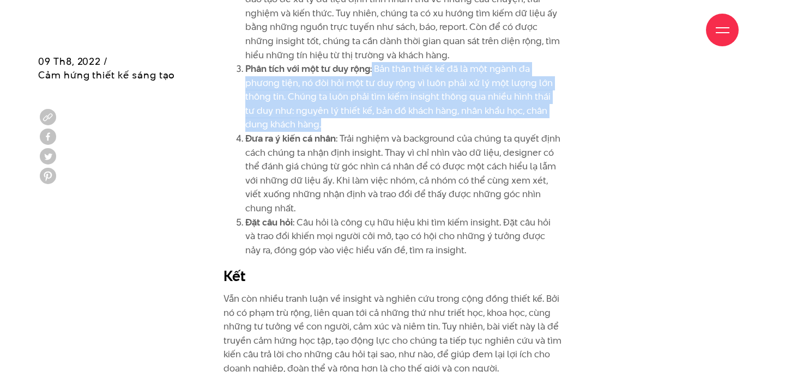
drag, startPoint x: 358, startPoint y: 123, endPoint x: 371, endPoint y: 68, distance: 56.4
click at [371, 68] on li "Phân tích với một tư duy rộng : Bản thân thiết kế đã là một ngành đa phương tiệ…" at bounding box center [403, 97] width 316 height 70
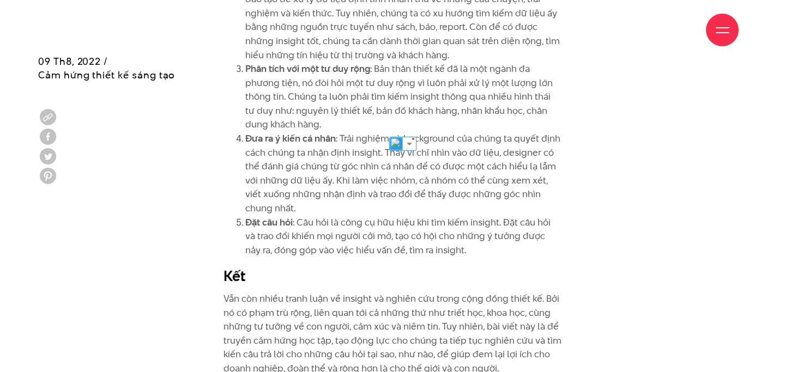
click at [371, 68] on li "Phân tích với một tư duy rộng : Bản thân thiết kế đã là một ngành đa phương tiệ…" at bounding box center [403, 97] width 316 height 70
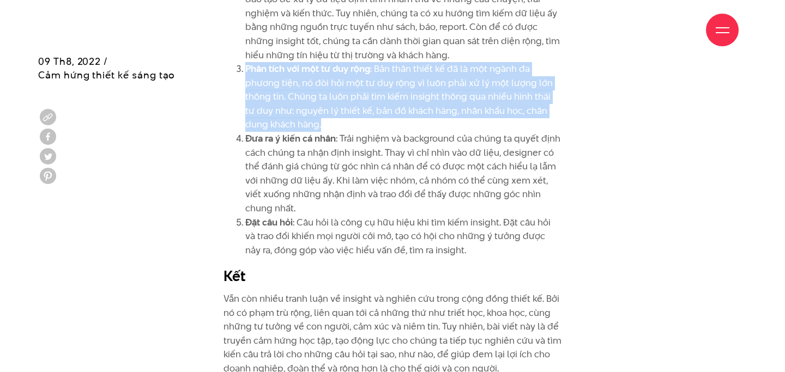
drag, startPoint x: 371, startPoint y: 68, endPoint x: 369, endPoint y: 86, distance: 18.1
click at [369, 87] on li "Phân tích với một tư duy rộng : Bản thân thiết kế đã là một ngành đa phương tiệ…" at bounding box center [403, 97] width 316 height 70
click at [329, 98] on li "Phân tích với một tư duy rộng : Bản thân thiết kế đã là một ngành đa phương tiệ…" at bounding box center [403, 97] width 316 height 70
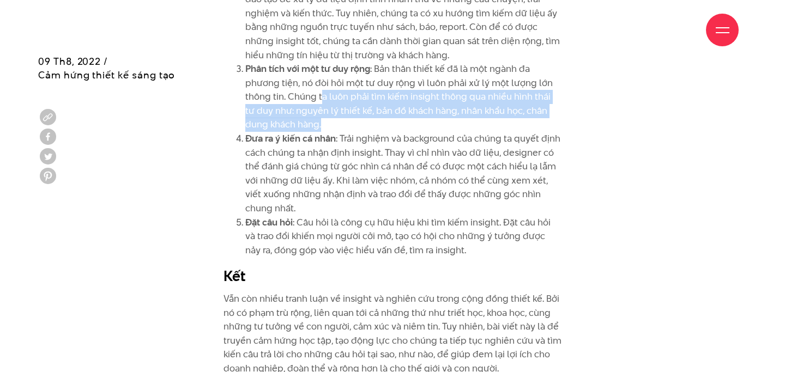
drag, startPoint x: 322, startPoint y: 96, endPoint x: 374, endPoint y: 121, distance: 58.3
click at [375, 121] on li "Phân tích với một tư duy rộng : Bản thân thiết kế đã là một ngành đa phương tiệ…" at bounding box center [403, 97] width 316 height 70
click at [250, 156] on li "Đưa ra ý kiến cá nhân : Trải nghiệm và background của chúng ta quyết định cách …" at bounding box center [403, 174] width 316 height 84
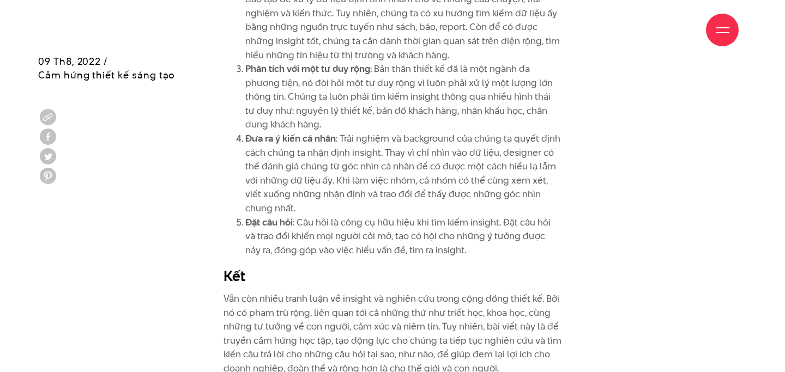
click at [250, 157] on li "Đưa ra ý kiến cá nhân : Trải nghiệm và background của chúng ta quyết định cách …" at bounding box center [403, 174] width 316 height 84
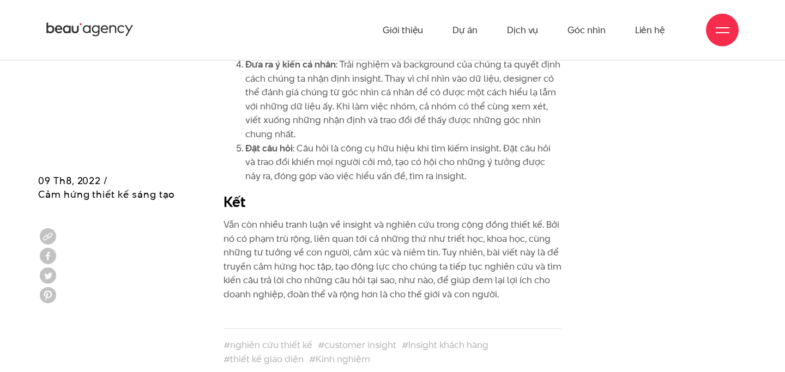
scroll to position [2314, 0]
